Goal: Register for event/course

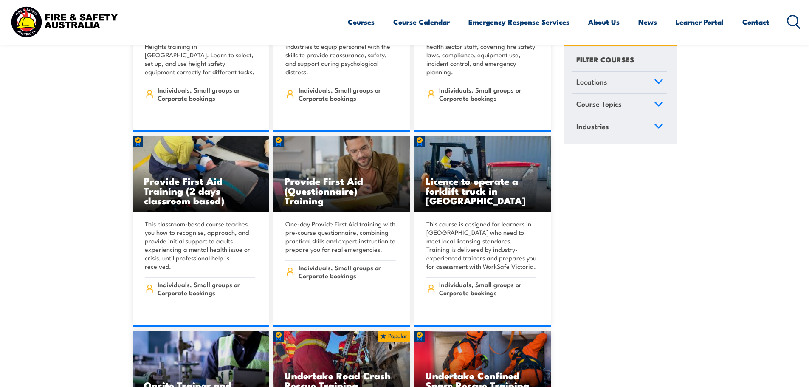
scroll to position [382, 0]
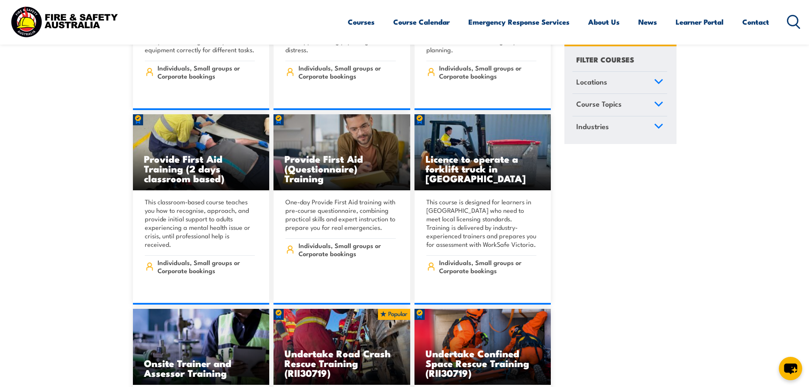
click at [660, 103] on icon at bounding box center [659, 104] width 8 height 4
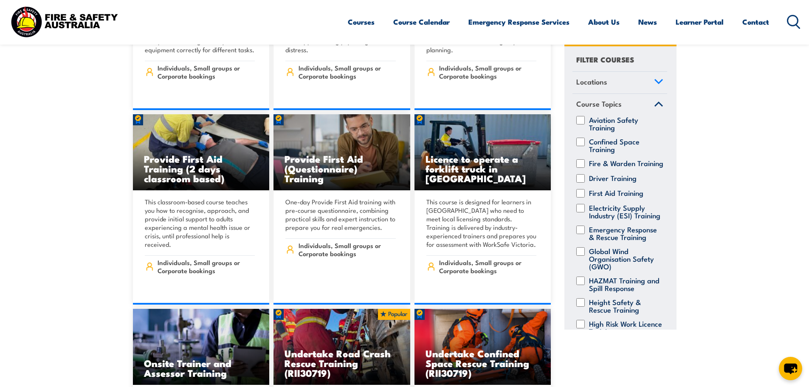
click at [660, 103] on link "Course Topics" at bounding box center [619, 105] width 95 height 22
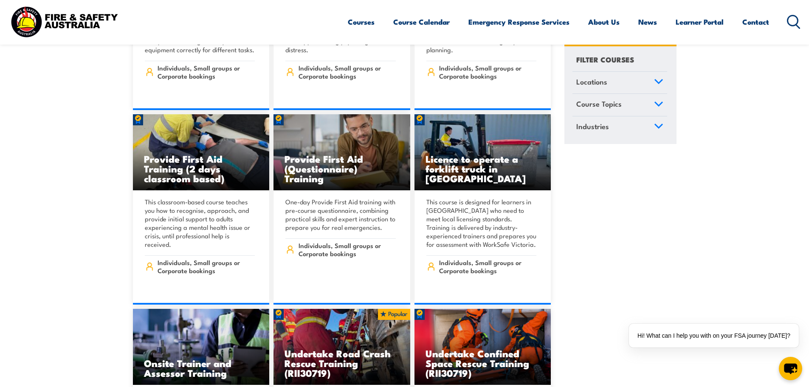
click at [656, 79] on icon at bounding box center [658, 82] width 9 height 6
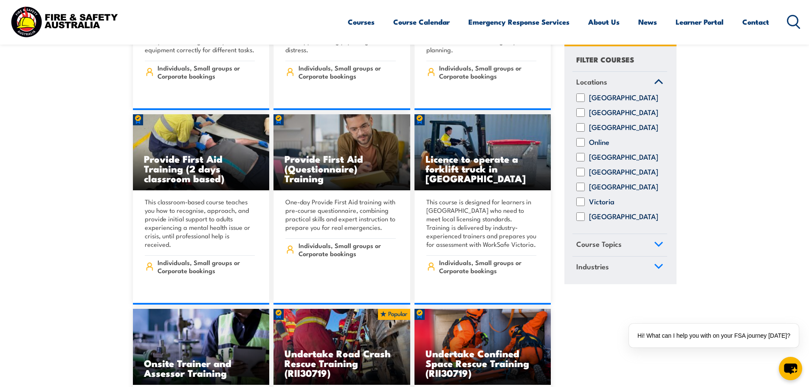
click at [584, 221] on input "Western Australia" at bounding box center [580, 217] width 8 height 8
checkbox input "true"
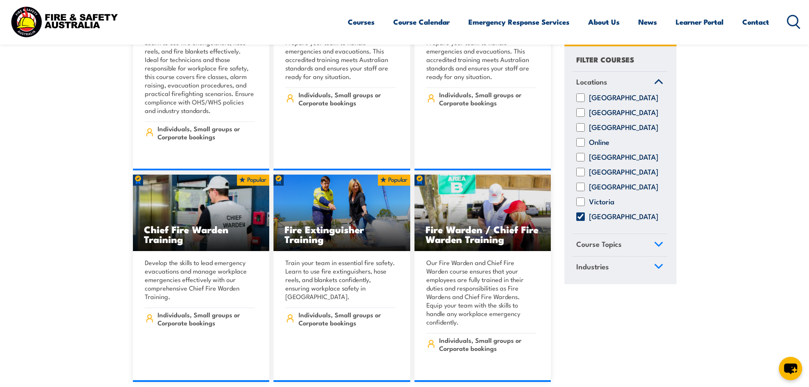
scroll to position [7388, 0]
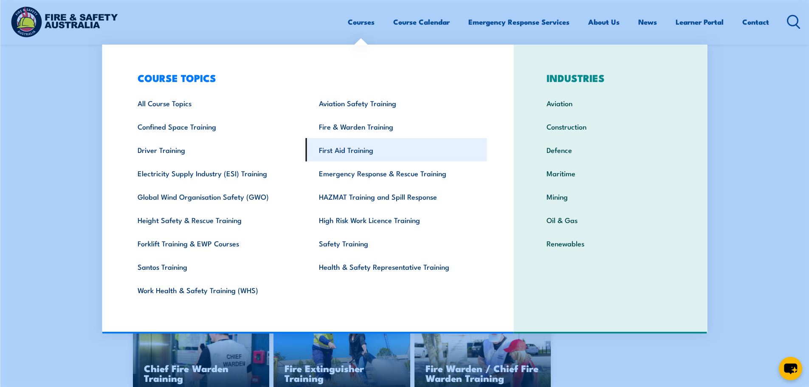
click at [335, 148] on link "First Aid Training" at bounding box center [396, 149] width 181 height 23
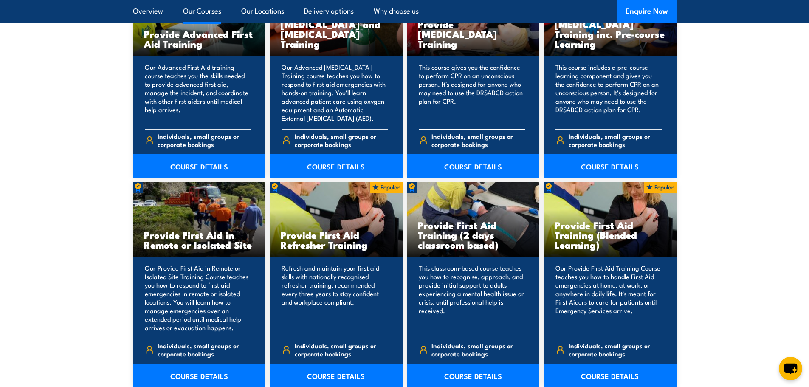
scroll to position [1146, 0]
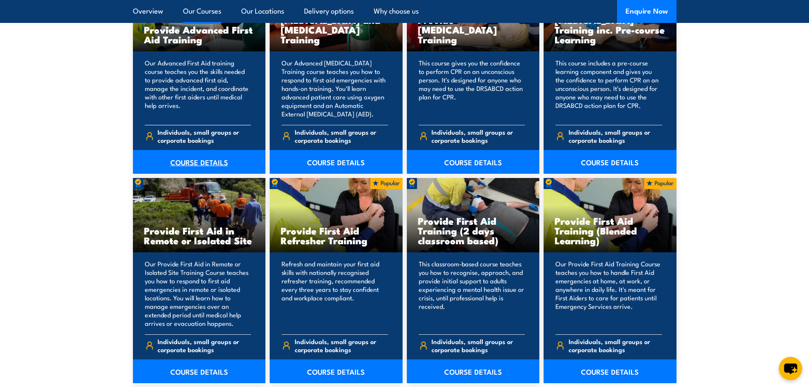
click at [179, 161] on link "COURSE DETAILS" at bounding box center [199, 162] width 133 height 24
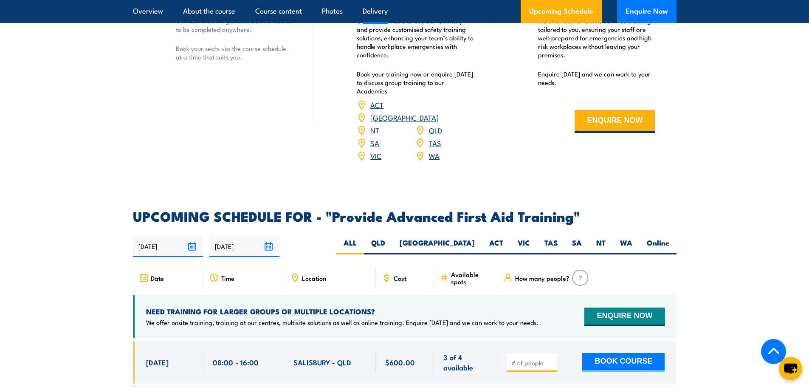
scroll to position [1189, 0]
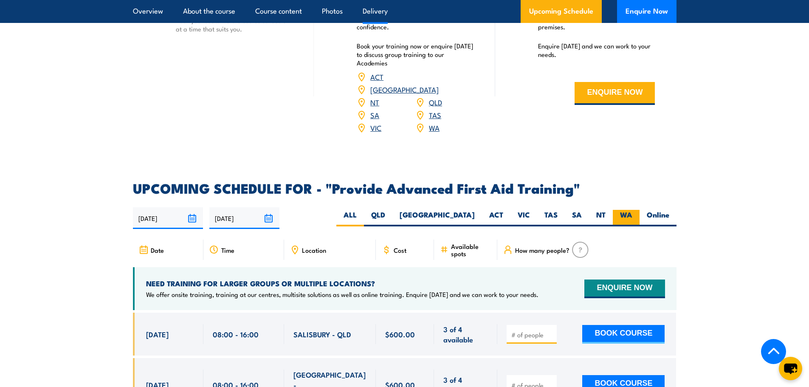
click at [624, 210] on label "WA" at bounding box center [626, 218] width 27 height 17
click at [632, 210] on input "WA" at bounding box center [635, 213] width 6 height 6
radio input "true"
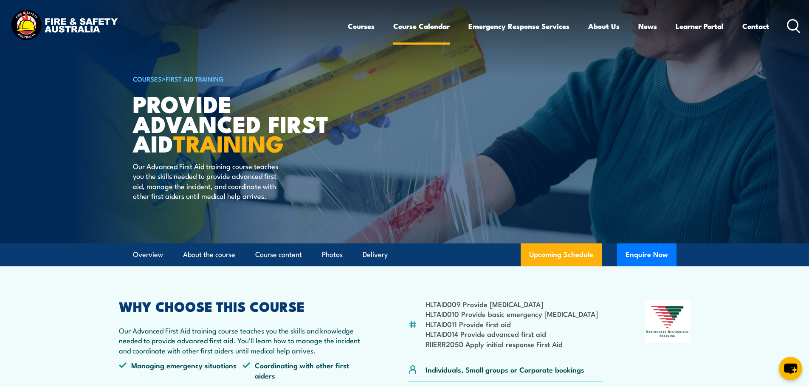
click at [421, 27] on link "Course Calendar" at bounding box center [421, 26] width 56 height 23
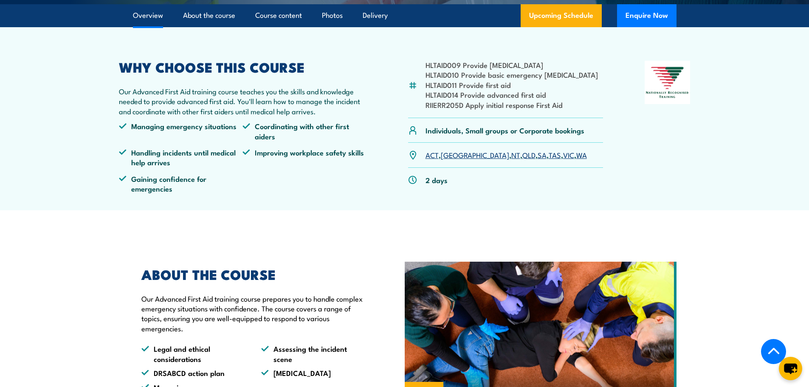
scroll to position [255, 0]
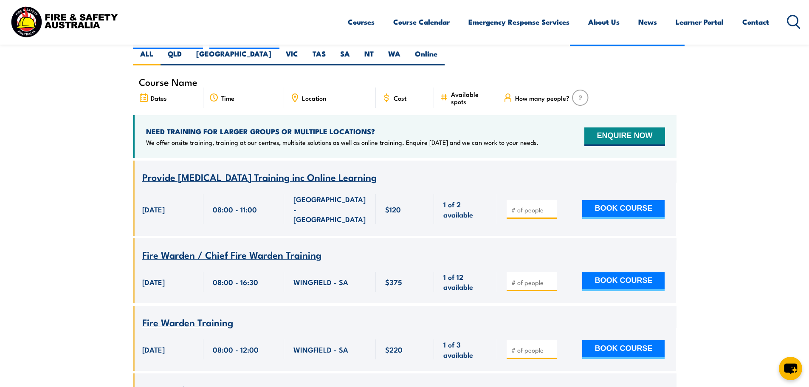
scroll to position [170, 0]
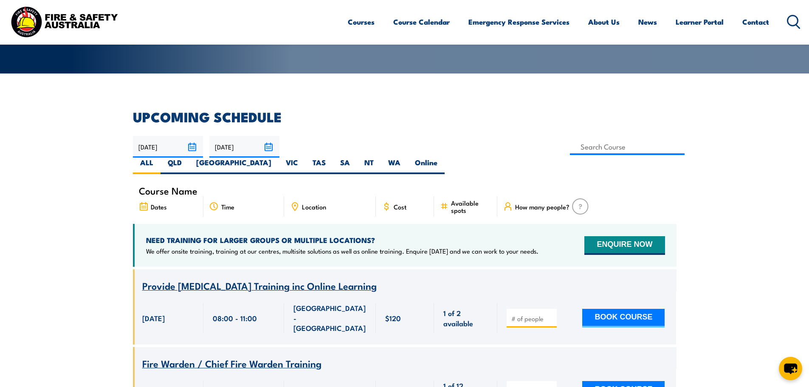
click at [297, 202] on icon at bounding box center [294, 206] width 9 height 9
click at [308, 203] on span "Location" at bounding box center [314, 206] width 24 height 7
click at [408, 158] on label "WA" at bounding box center [394, 166] width 27 height 17
click at [406, 158] on input "WA" at bounding box center [403, 161] width 6 height 6
radio input "true"
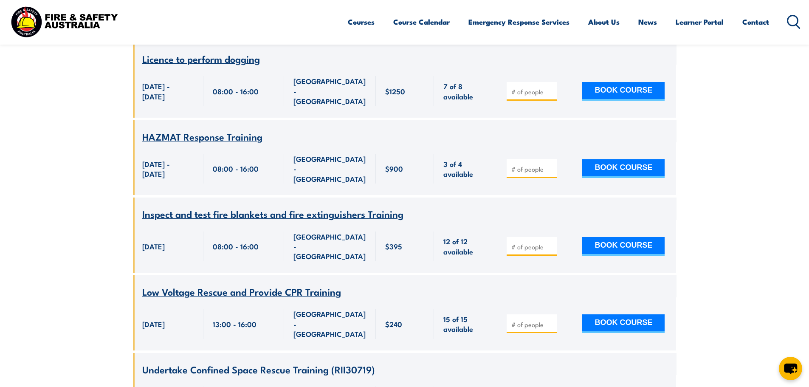
scroll to position [2743, 0]
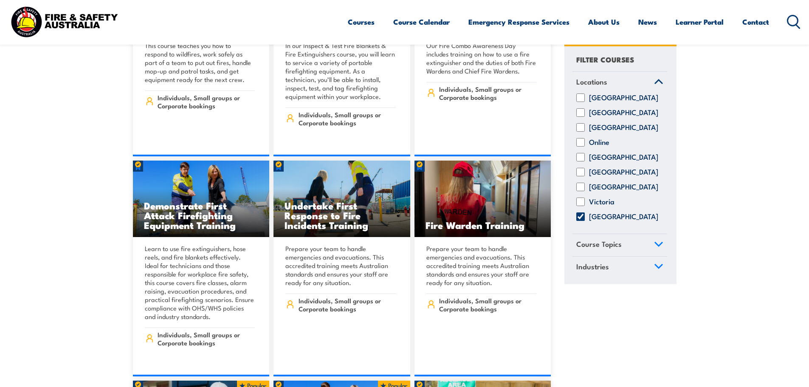
scroll to position [7372, 0]
